Goal: Information Seeking & Learning: Learn about a topic

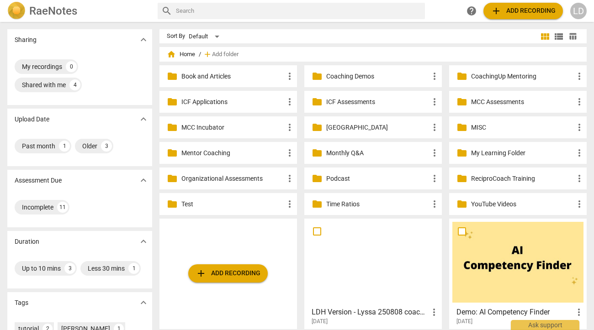
click at [360, 76] on p "Coaching Demos" at bounding box center [377, 77] width 103 height 10
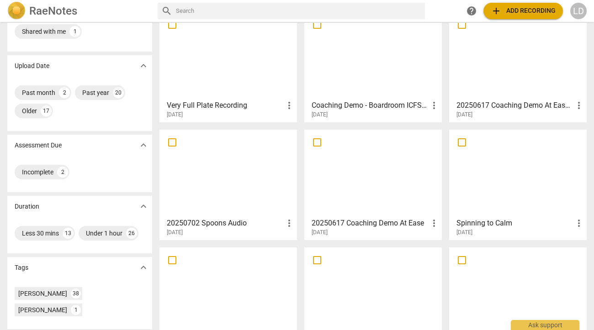
scroll to position [60, 0]
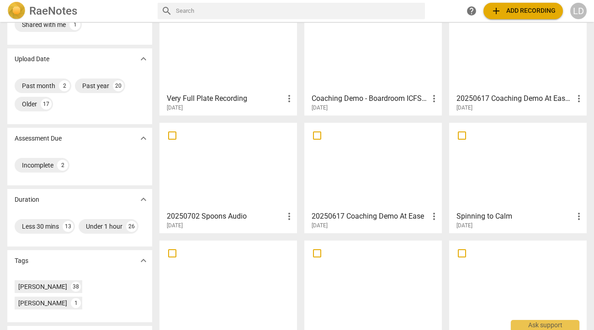
click at [268, 146] on div at bounding box center [228, 166] width 131 height 81
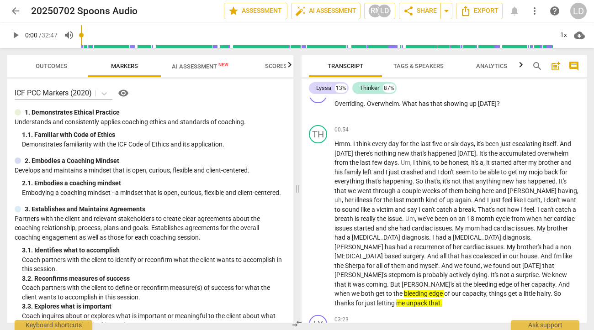
scroll to position [173, 0]
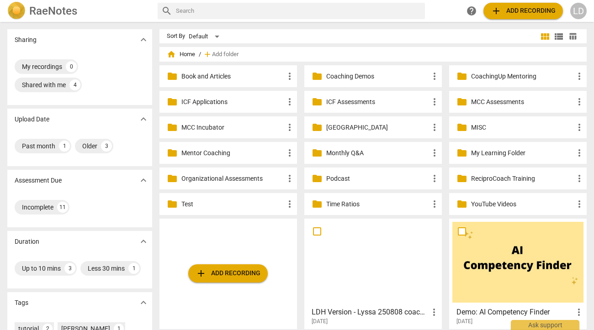
click at [496, 103] on p "MCC Assessments" at bounding box center [522, 102] width 103 height 10
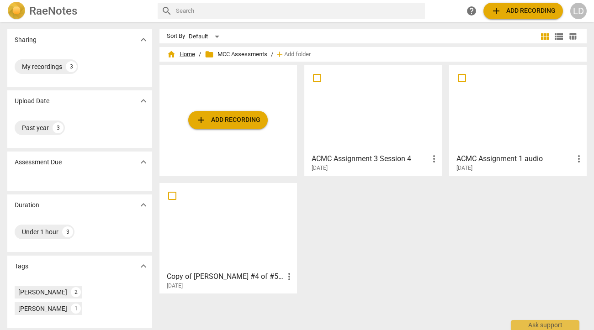
click at [186, 55] on span "home Home" at bounding box center [181, 54] width 28 height 9
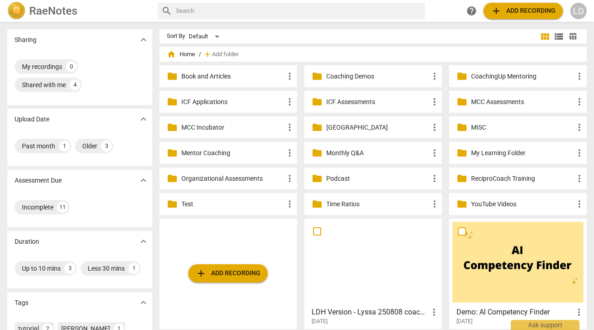
click at [229, 127] on p "MCC Incubator" at bounding box center [232, 128] width 103 height 10
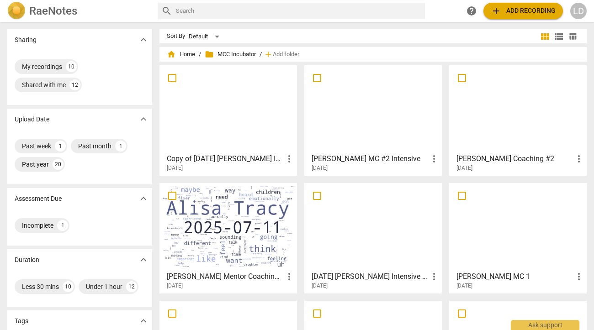
click at [259, 123] on div at bounding box center [228, 108] width 131 height 81
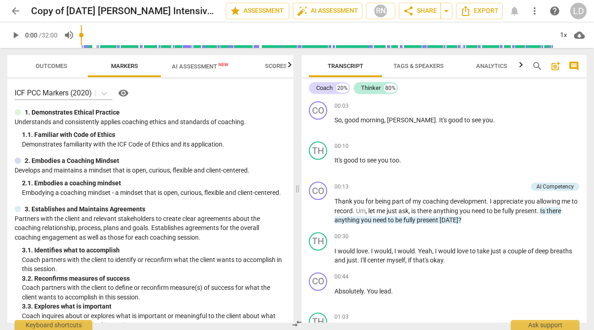
click at [216, 65] on span "AI Assessment New" at bounding box center [200, 66] width 57 height 7
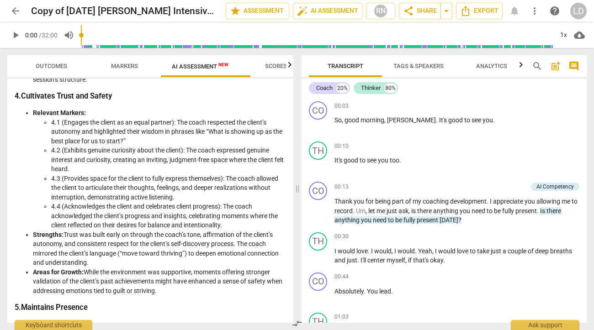
scroll to position [505, 0]
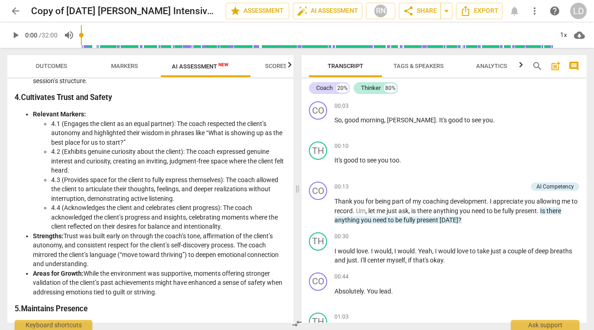
drag, startPoint x: 224, startPoint y: 260, endPoint x: 21, endPoint y: 132, distance: 239.8
click at [21, 85] on ul "Relevant Markers: 3.1 (Partners with the client to explore the topic): The coac…" at bounding box center [150, 11] width 271 height 150
copy ul "Loremips Dolorsi: 6.8 (Ametcons adip eli seddoe te incidid utl etdol): Mag aliq…"
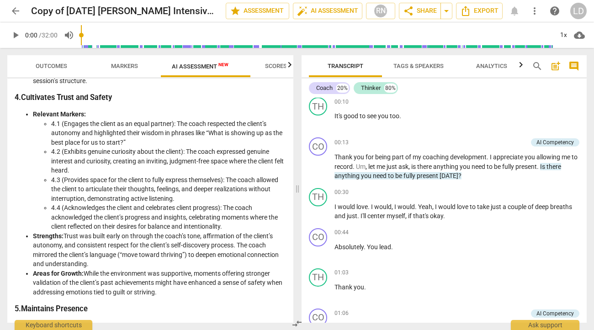
scroll to position [43, 0]
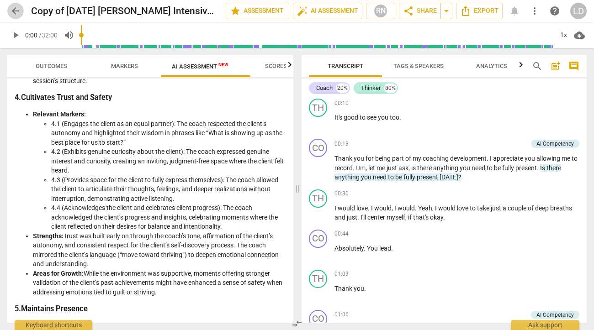
click at [13, 10] on span "arrow_back" at bounding box center [15, 10] width 11 height 11
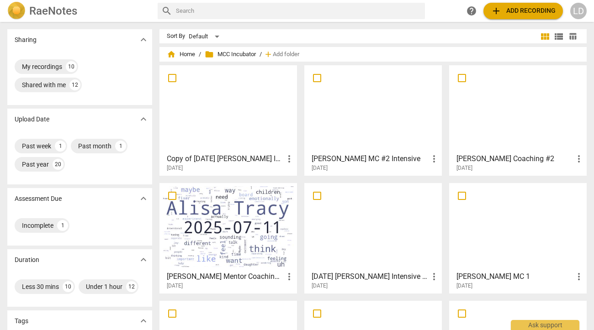
click at [385, 236] on div at bounding box center [372, 226] width 131 height 81
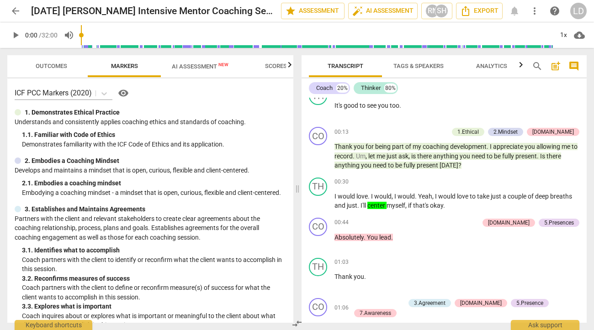
scroll to position [55, 0]
click at [61, 68] on span "Outcomes" at bounding box center [52, 66] width 32 height 7
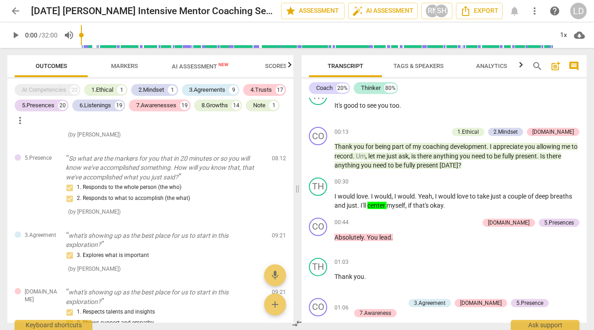
scroll to position [2982, 0]
click at [199, 61] on span "AI Assessment New" at bounding box center [200, 66] width 79 height 14
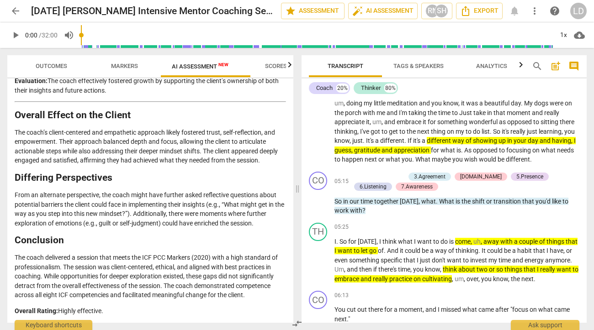
scroll to position [657, 0]
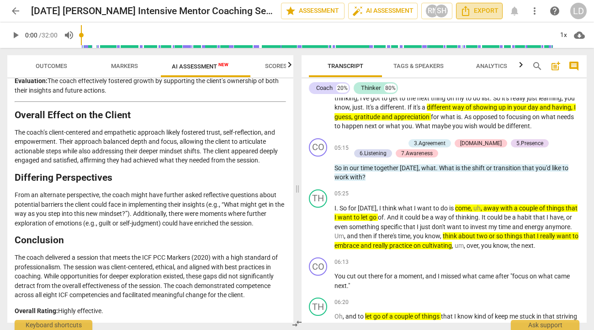
click at [483, 14] on span "Export" at bounding box center [479, 10] width 38 height 11
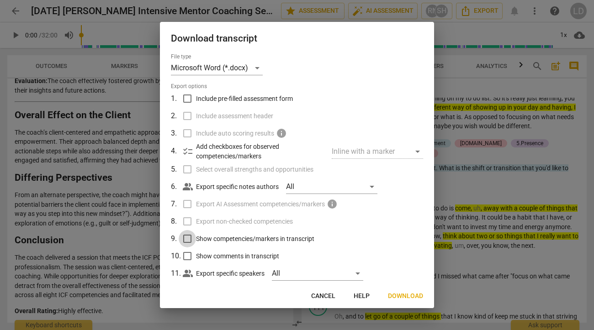
click at [186, 247] on input "Show competencies/markers in transcript" at bounding box center [187, 238] width 17 height 17
checkbox input "true"
click at [188, 265] on input "Show comments in transcript" at bounding box center [187, 255] width 17 height 17
checkbox input "true"
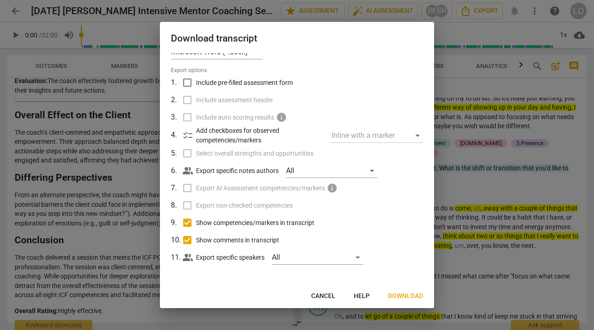
scroll to position [29, 0]
click at [191, 77] on input "Include pre-filled assessment form" at bounding box center [187, 82] width 17 height 17
checkbox input "true"
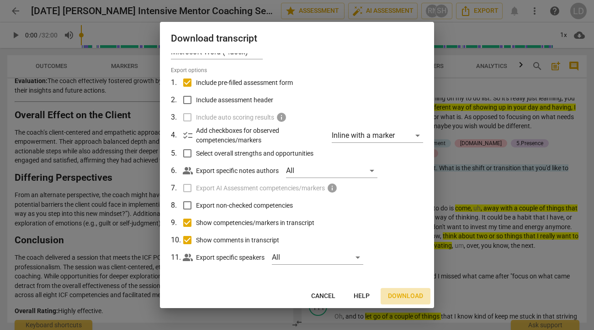
click at [392, 292] on span "Download" at bounding box center [405, 296] width 35 height 9
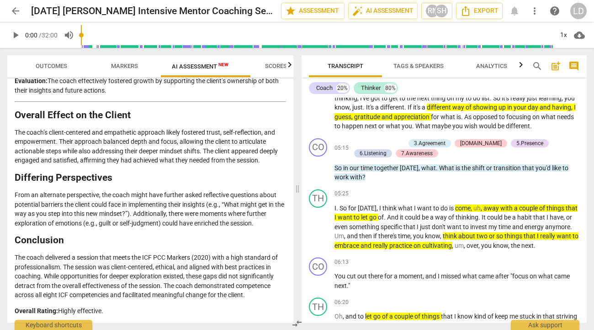
click at [581, 35] on span "cloud_download" at bounding box center [579, 35] width 11 height 11
click at [570, 36] on li "Download audio" at bounding box center [540, 35] width 68 height 22
click at [15, 9] on span "arrow_back" at bounding box center [15, 10] width 11 height 11
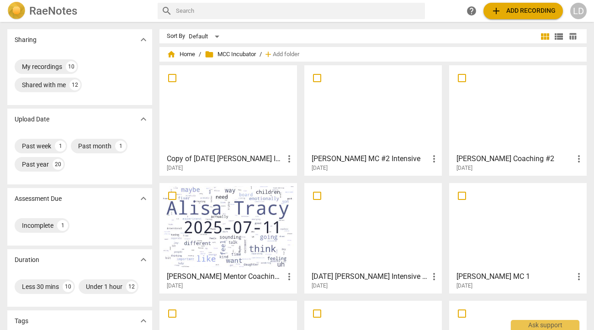
click at [243, 126] on div at bounding box center [228, 108] width 131 height 81
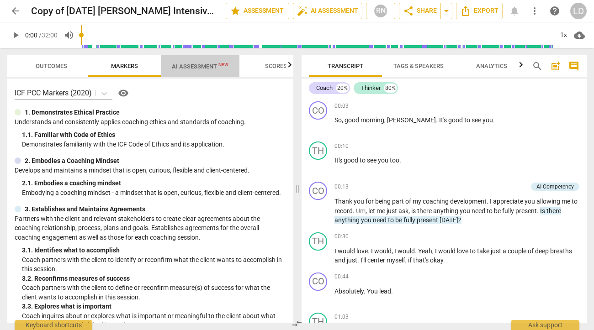
click at [189, 65] on span "AI Assessment New" at bounding box center [200, 66] width 57 height 7
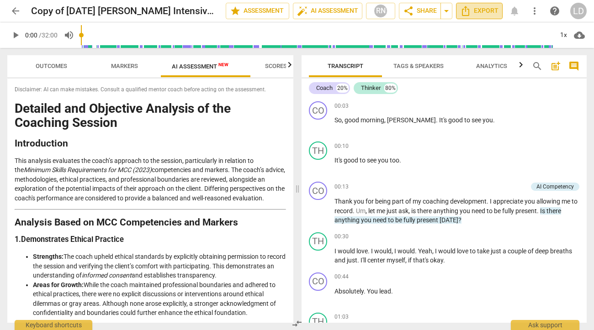
click at [484, 17] on button "Export" at bounding box center [479, 11] width 47 height 16
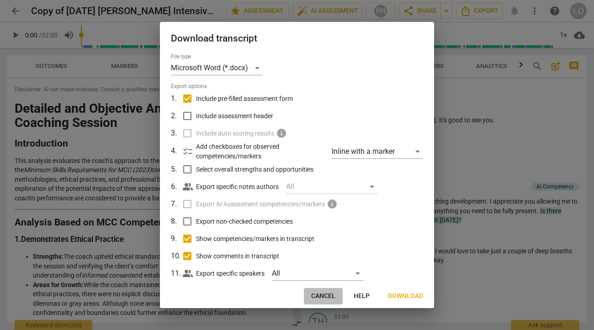
click at [311, 294] on span "Cancel" at bounding box center [323, 296] width 24 height 9
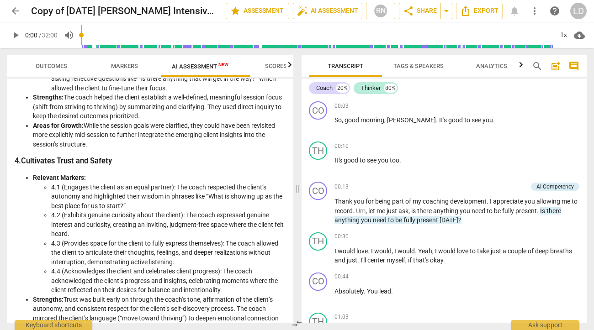
scroll to position [442, 0]
click at [17, 9] on span "arrow_back" at bounding box center [15, 10] width 11 height 11
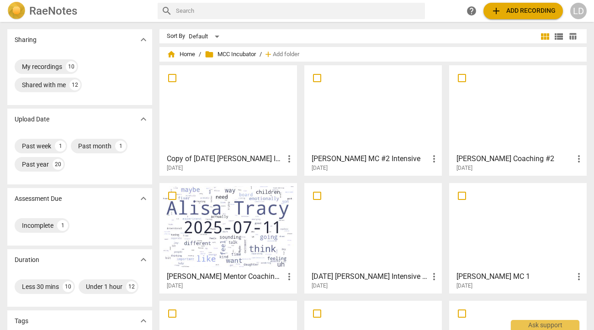
click at [371, 230] on div at bounding box center [372, 226] width 131 height 81
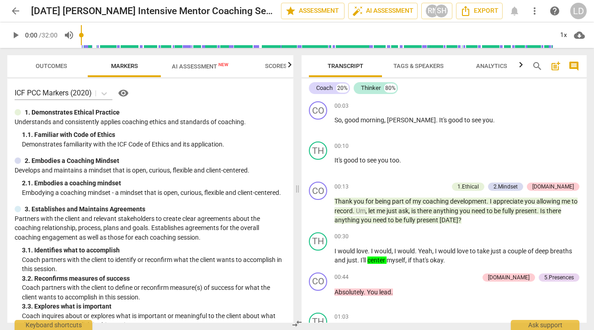
click at [275, 72] on span "Scores" at bounding box center [276, 66] width 44 height 12
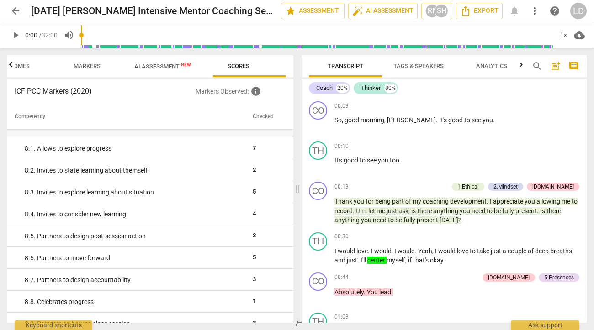
scroll to position [839, 0]
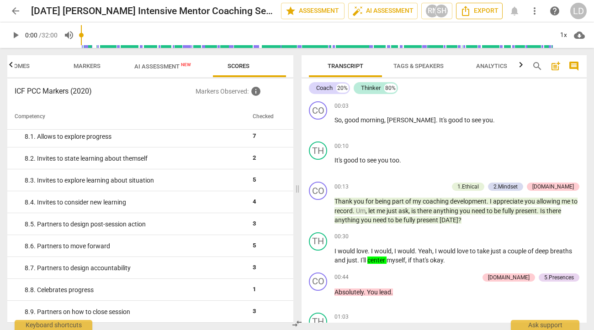
click at [467, 15] on span "Export" at bounding box center [479, 10] width 38 height 11
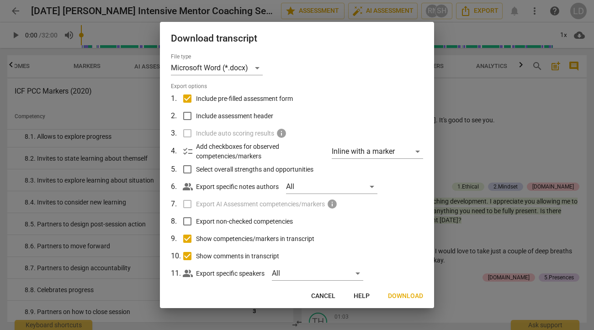
click at [187, 230] on input "Export non-checked competencies" at bounding box center [187, 221] width 17 height 17
checkbox input "true"
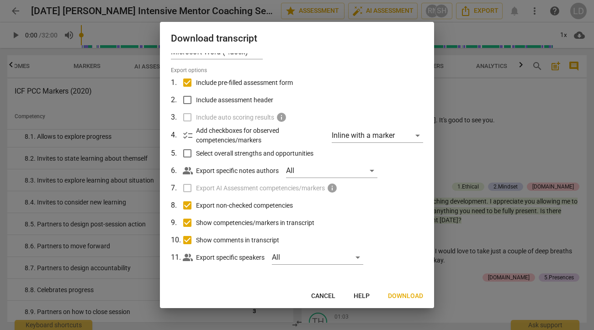
scroll to position [29, 0]
click at [187, 239] on input "Show comments in transcript" at bounding box center [187, 240] width 17 height 17
checkbox input "false"
click at [188, 222] on input "Show competencies/markers in transcript" at bounding box center [187, 222] width 17 height 17
checkbox input "false"
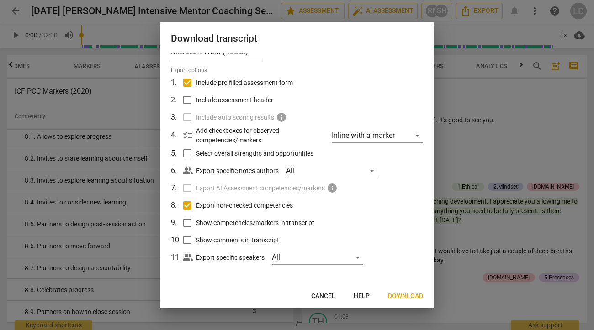
click at [395, 295] on span "Download" at bounding box center [405, 296] width 35 height 9
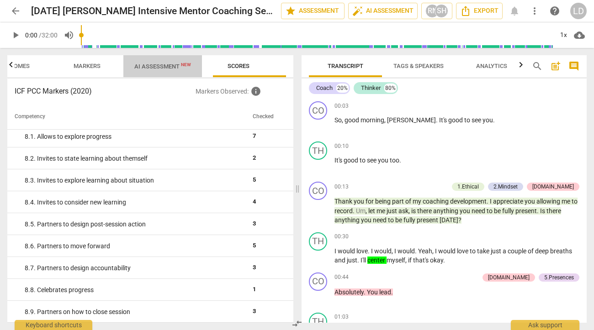
click at [165, 67] on span "AI Assessment New" at bounding box center [162, 66] width 57 height 7
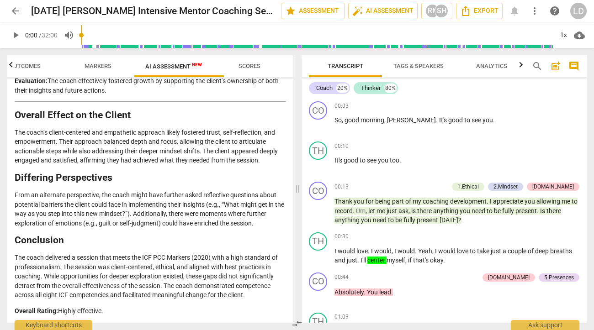
scroll to position [2853, 0]
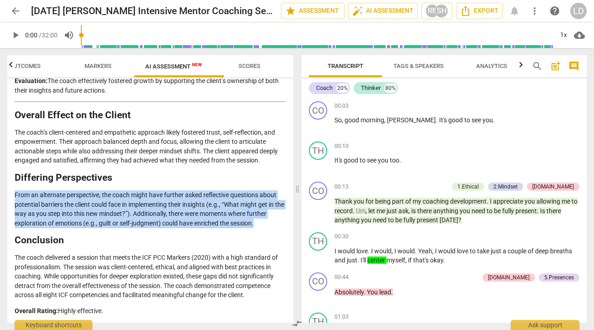
drag, startPoint x: 69, startPoint y: 182, endPoint x: 12, endPoint y: 132, distance: 75.7
click at [12, 132] on div "Disclaimer: AI can make mistakes. Consult a qualified mentor coach before actin…" at bounding box center [150, 201] width 286 height 244
copy p "From an alternate perspective, the coach might have further asked reflective qu…"
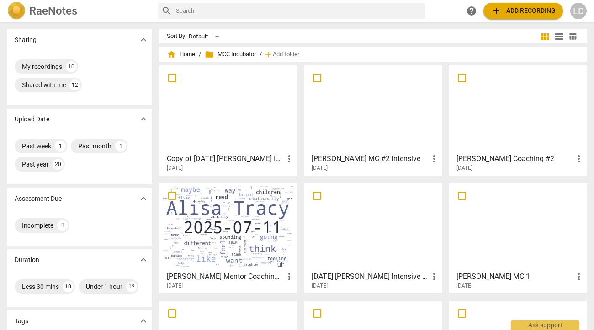
click at [274, 153] on h3 "Copy of [DATE] [PERSON_NAME] Intensive Mentor Coaching Session #2" at bounding box center [225, 158] width 117 height 11
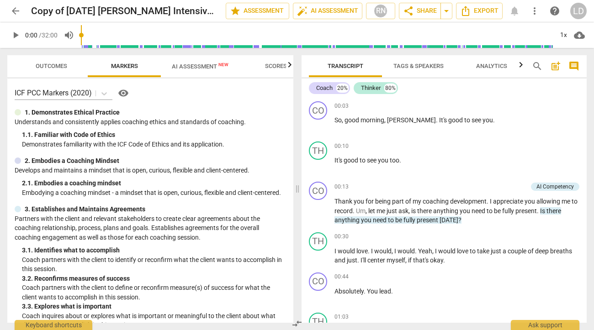
click at [185, 63] on span "AI Assessment New" at bounding box center [200, 66] width 57 height 7
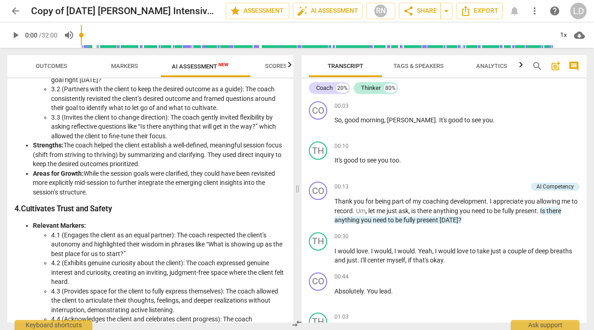
scroll to position [381, 0]
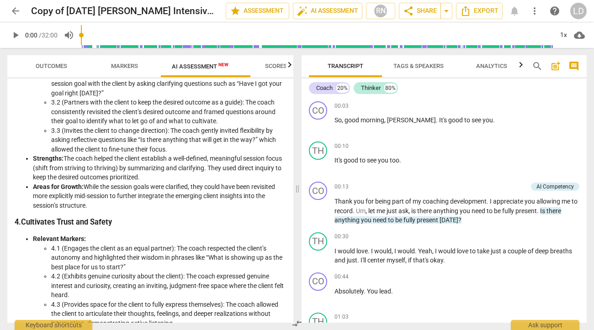
drag, startPoint x: 34, startPoint y: 110, endPoint x: 121, endPoint y: 153, distance: 97.4
copy li "Strengths: The coach appeared open, curious, and flexible throughout the sessio…"
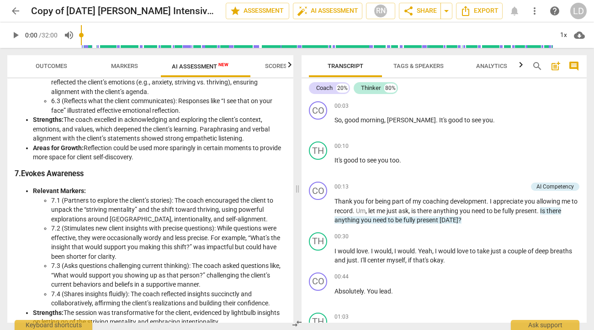
scroll to position [952, 0]
drag, startPoint x: 103, startPoint y: 173, endPoint x: 74, endPoint y: 128, distance: 53.4
copy li "Trust was built early on through the coach’s tone, affirmation of the client’s …"
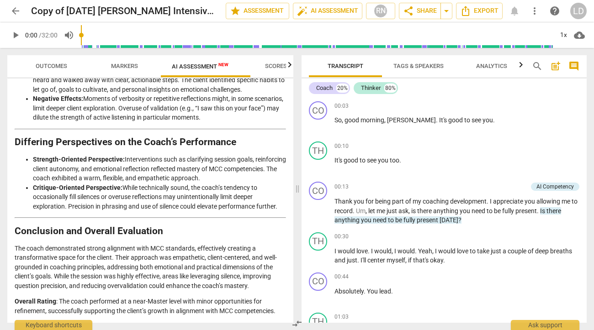
scroll to position [1862, 0]
drag, startPoint x: 212, startPoint y: 263, endPoint x: 74, endPoint y: 236, distance: 141.6
copy li "The coach effectively supported the client’s growth and autonomy by reinforcing…"
drag, startPoint x: 99, startPoint y: 274, endPoint x: 202, endPoint y: 292, distance: 104.4
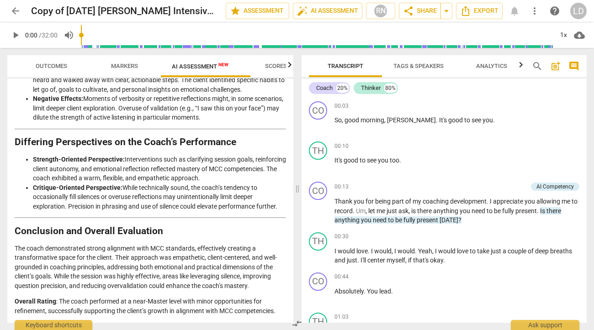
click at [202, 34] on li "Areas for Growth: Greater encouragement to leverage specific support systems (s…" at bounding box center [159, 19] width 253 height 28
copy li "Greater encouragement to leverage specific support systems (such as the client’…"
drag, startPoint x: 99, startPoint y: 233, endPoint x: 226, endPoint y: 245, distance: 127.9
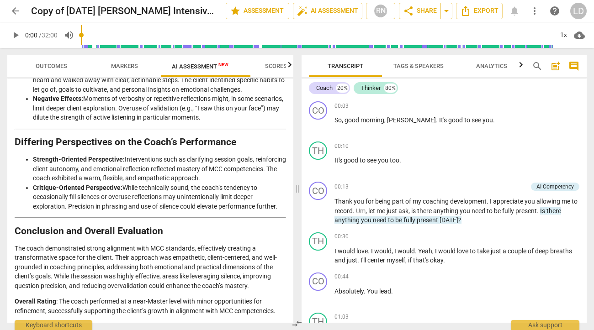
copy li "While evocative questions were impactful, greater precision could allow stronge…"
drag, startPoint x: 99, startPoint y: 260, endPoint x: 197, endPoint y: 283, distance: 101.2
click at [197, 34] on li "Areas for Growth: Greater encouragement to leverage specific support systems (s…" at bounding box center [159, 19] width 253 height 28
copy li "Greater encouragement to leverage specific support systems (such as the client’…"
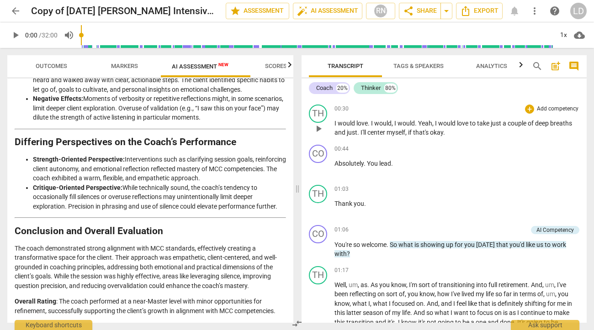
scroll to position [127, 0]
drag, startPoint x: 418, startPoint y: 187, endPoint x: 338, endPoint y: 129, distance: 99.1
click at [338, 129] on div "CO play_arrow pause 00:03 + Add competency keyboard_arrow_right So , good morni…" at bounding box center [443, 210] width 285 height 225
drag, startPoint x: 333, startPoint y: 125, endPoint x: 344, endPoint y: 144, distance: 22.3
click at [344, 142] on div "TH play_arrow pause 00:30 + Add competency keyboard_arrow_right I would love . …" at bounding box center [443, 121] width 285 height 40
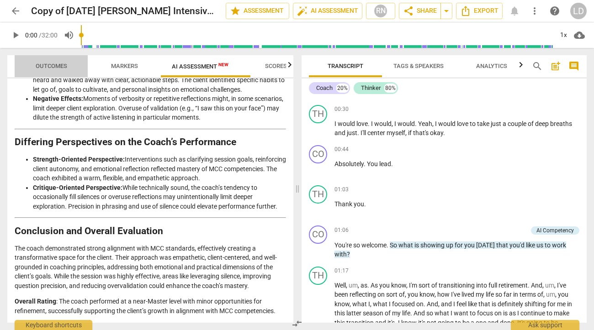
click at [67, 66] on span "Outcomes" at bounding box center [52, 66] width 32 height 7
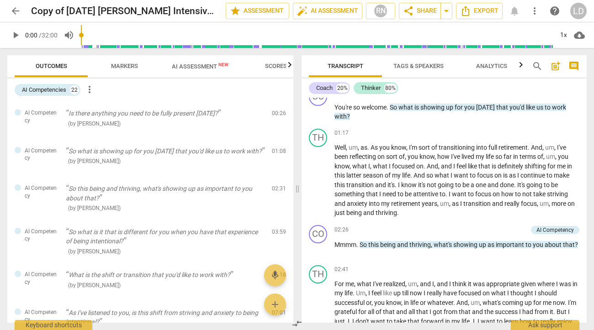
scroll to position [266, 0]
click at [541, 96] on div "AI Competency" at bounding box center [554, 92] width 37 height 8
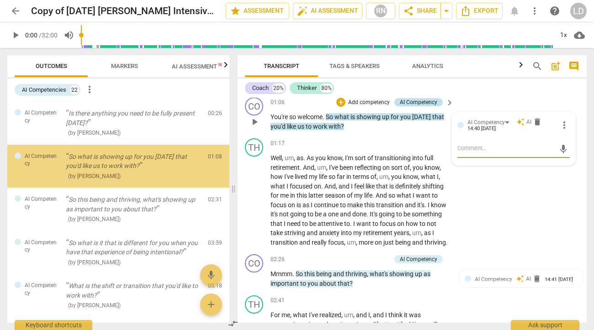
scroll to position [290, 0]
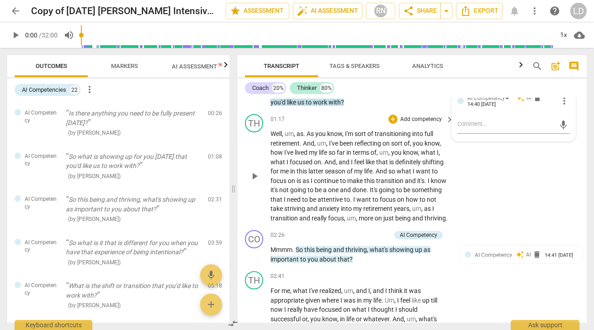
click at [431, 166] on span "shifting" at bounding box center [432, 161] width 21 height 7
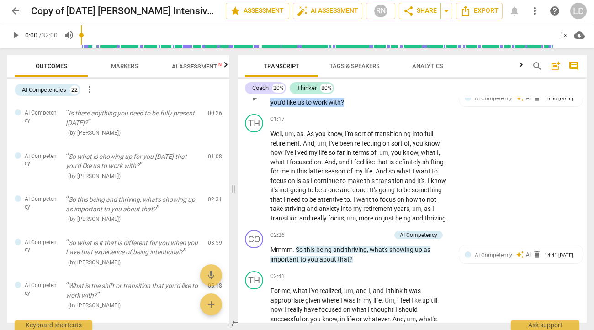
drag, startPoint x: 419, startPoint y: 144, endPoint x: 341, endPoint y: 134, distance: 78.7
click at [341, 107] on p "You're so welcome . So what is showing up for you [DATE] that you'd like us to …" at bounding box center [359, 97] width 179 height 19
copy p "So what is showing up for you [DATE] that you'd like us to work with ?"
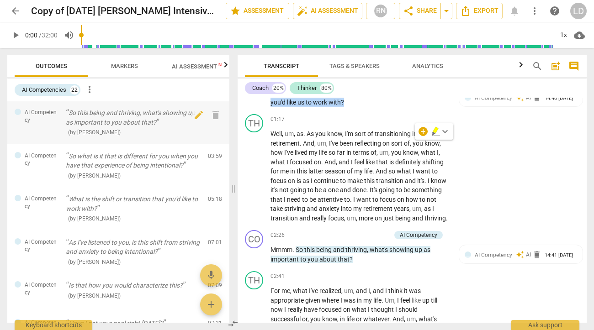
scroll to position [88, 0]
click at [163, 126] on p "So this being and thriving, what's showing up as important to you about that?" at bounding box center [133, 116] width 135 height 19
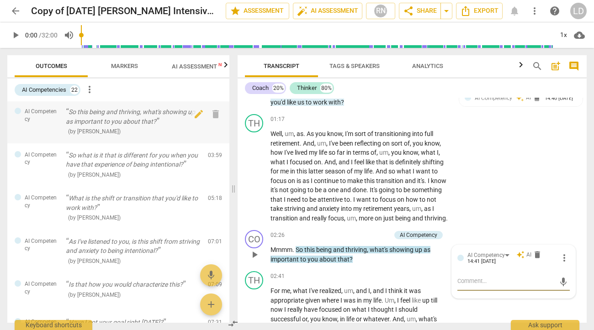
scroll to position [464, 0]
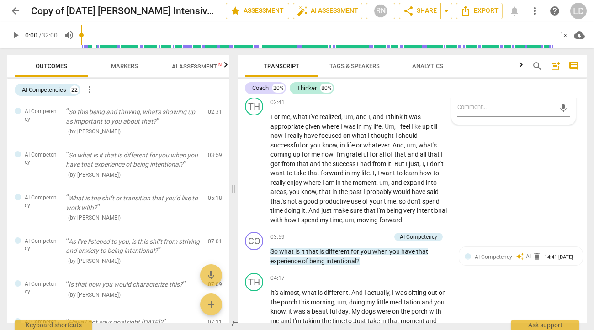
drag, startPoint x: 428, startPoint y: 187, endPoint x: 303, endPoint y: 176, distance: 125.6
click at [303, 90] on p "Mmmm . So this being and thriving , what's showing up as important to you about…" at bounding box center [359, 80] width 179 height 19
copy p "So this being and thriving , what's showing up as important to you about that ?"
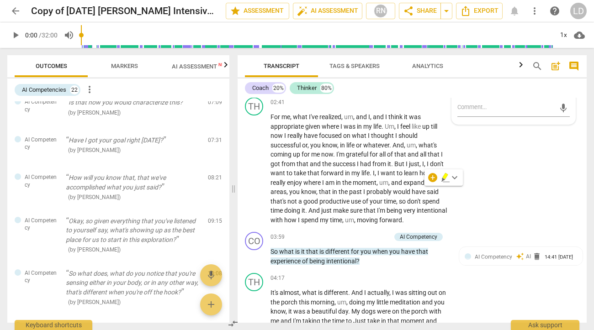
scroll to position [271, 0]
click at [81, 106] on p "Is that how you would characterize this?" at bounding box center [133, 102] width 135 height 10
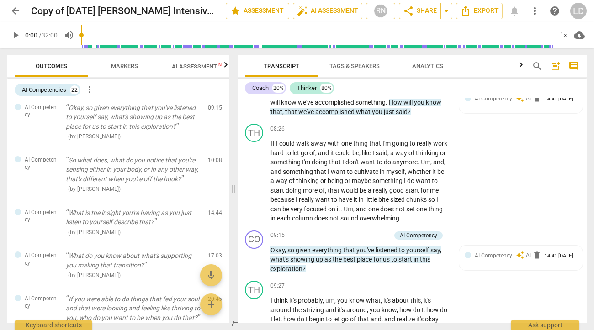
scroll to position [384, 0]
click at [122, 77] on p "How will you know that, that we've accomplished what you just said?" at bounding box center [133, 67] width 135 height 19
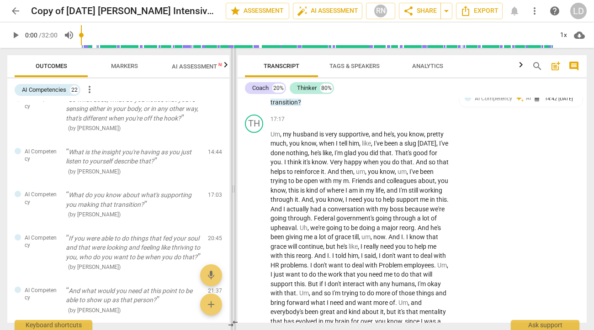
scroll to position [445, 0]
click at [133, 69] on p "Okay, so given everything that you've listened to yourself say, what's showing …" at bounding box center [133, 55] width 135 height 28
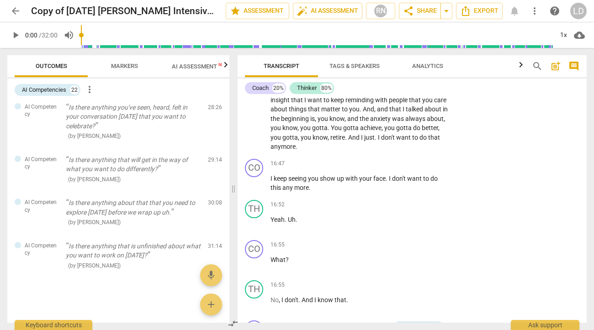
scroll to position [2344, 0]
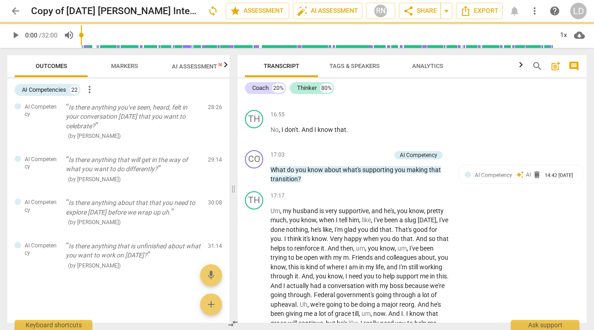
scroll to position [2519, 0]
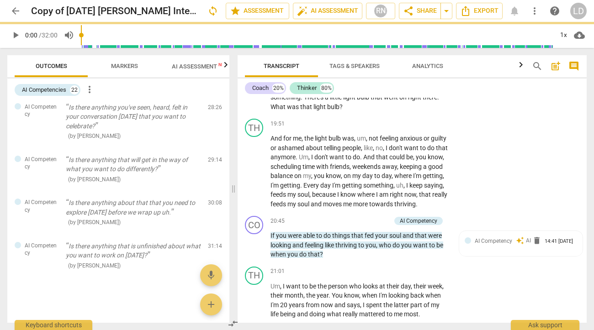
scroll to position [2943, 0]
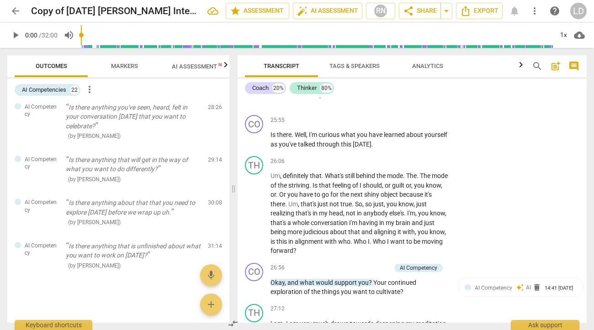
scroll to position [3838, 0]
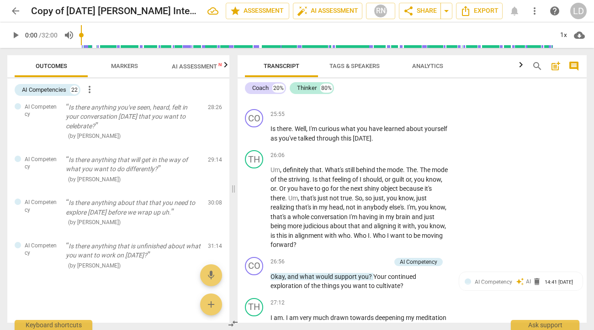
drag, startPoint x: 344, startPoint y: 293, endPoint x: 271, endPoint y: 242, distance: 88.3
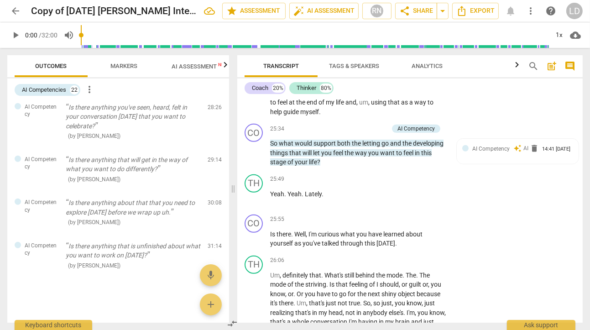
scroll to position [3778, 0]
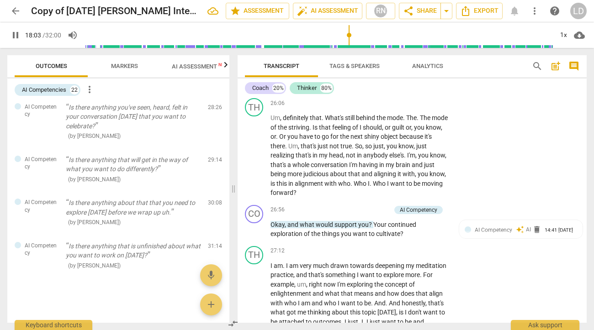
scroll to position [3891, 0]
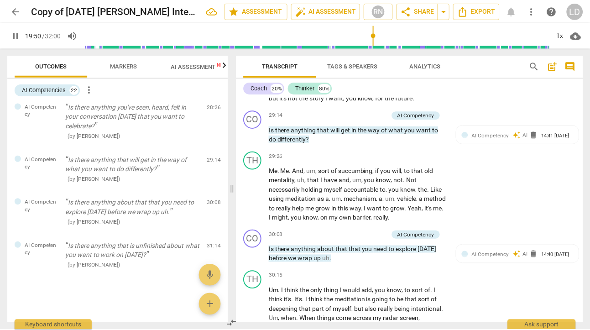
scroll to position [4300, 0]
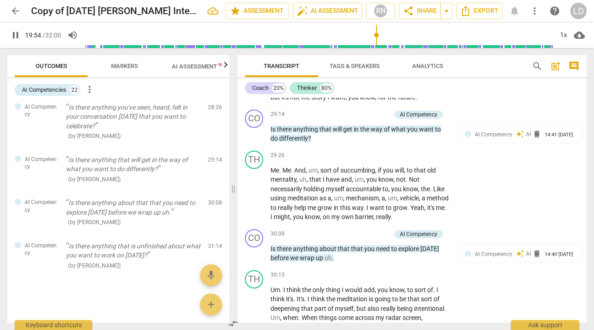
drag, startPoint x: 370, startPoint y: 161, endPoint x: 268, endPoint y: 153, distance: 102.6
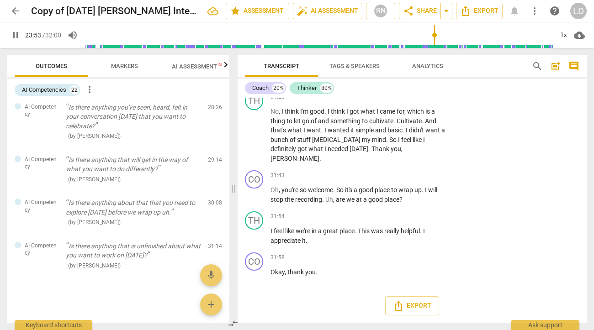
scroll to position [4812, 0]
drag, startPoint x: 327, startPoint y: 270, endPoint x: 293, endPoint y: 248, distance: 40.7
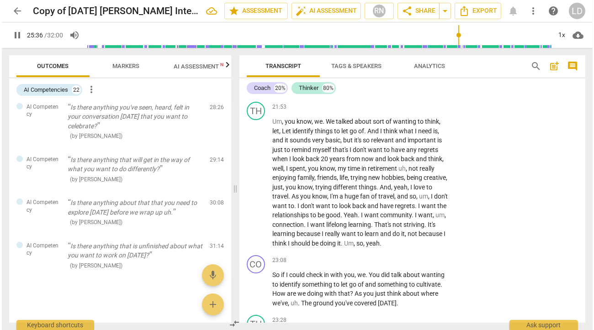
scroll to position [3263, 0]
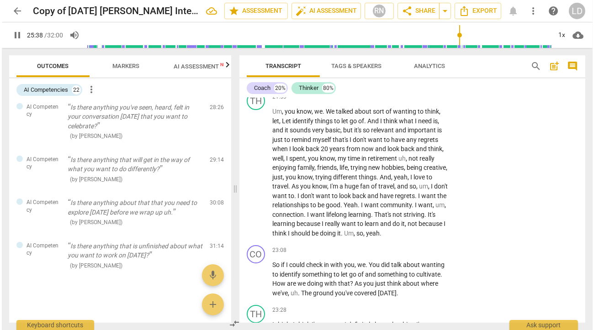
scroll to position [3251, 0]
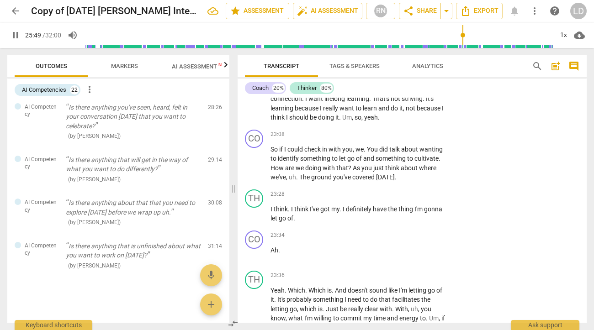
scroll to position [5119, 0]
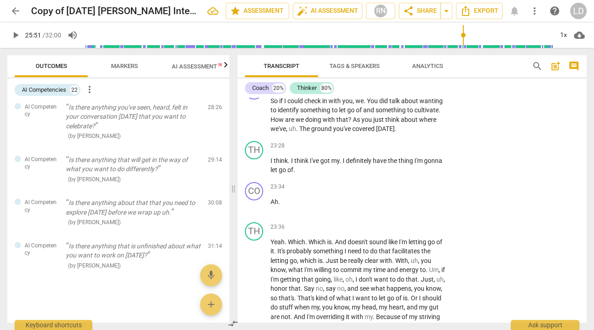
scroll to position [3300, 0]
type input "1018"
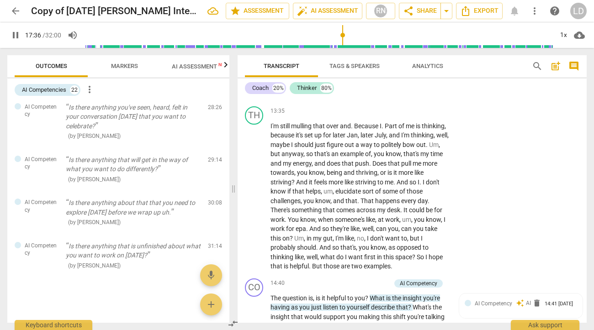
scroll to position [1973, 0]
drag, startPoint x: 287, startPoint y: 152, endPoint x: 273, endPoint y: 153, distance: 14.2
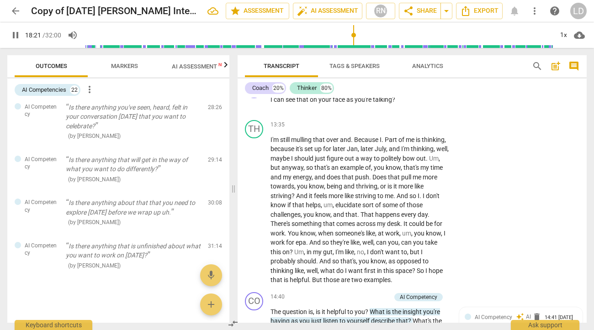
scroll to position [1963, 0]
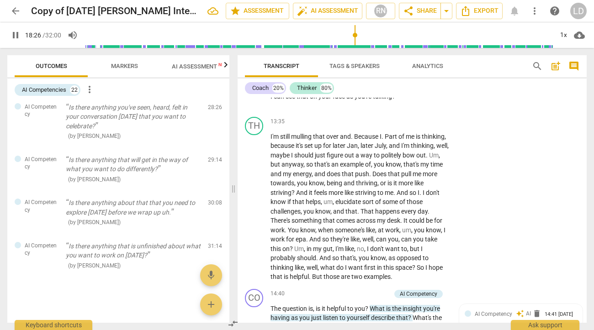
drag, startPoint x: 294, startPoint y: 188, endPoint x: 431, endPoint y: 211, distance: 139.0
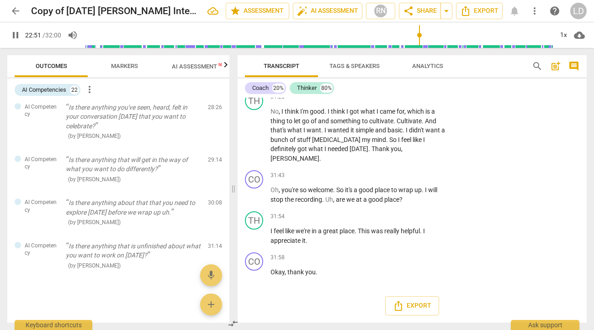
scroll to position [4548, 0]
type input "1380"
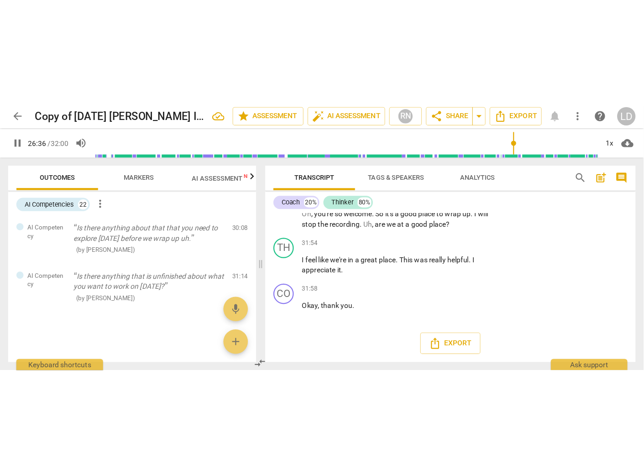
scroll to position [5493, 0]
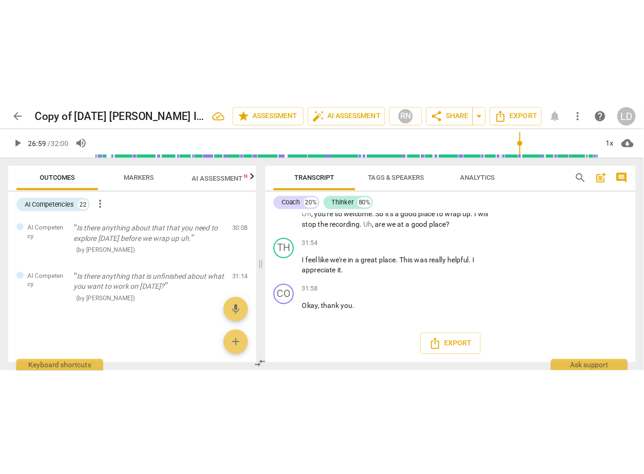
scroll to position [4710, 0]
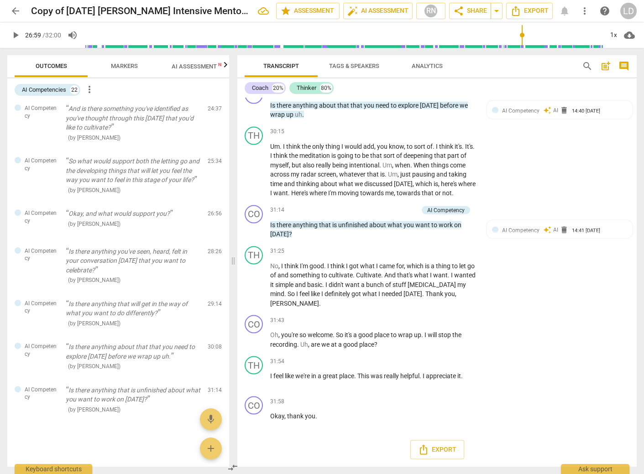
type input "1620"
